Goal: Task Accomplishment & Management: Manage account settings

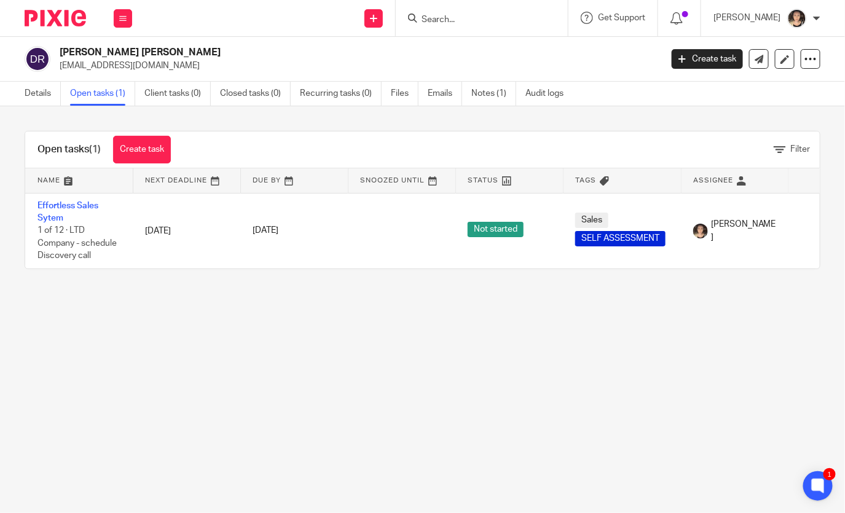
click at [466, 17] on input "Search" at bounding box center [475, 20] width 111 height 11
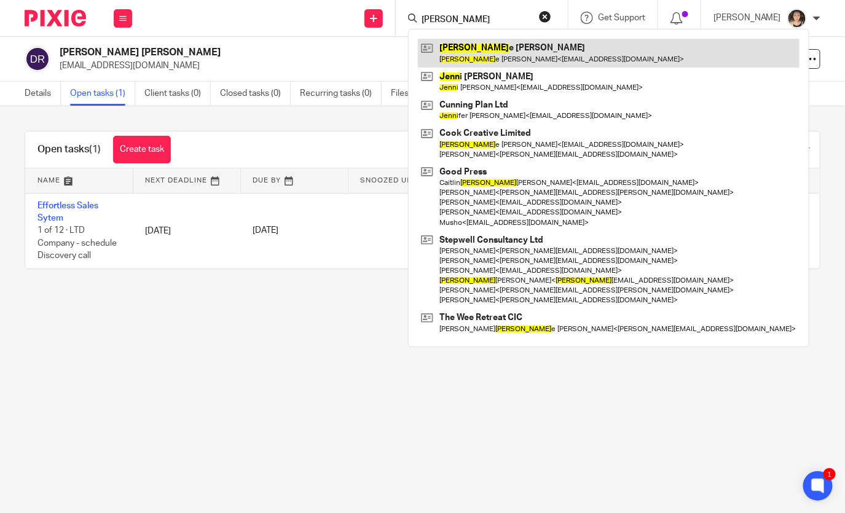
type input "jeann"
click at [506, 53] on link at bounding box center [608, 53] width 381 height 28
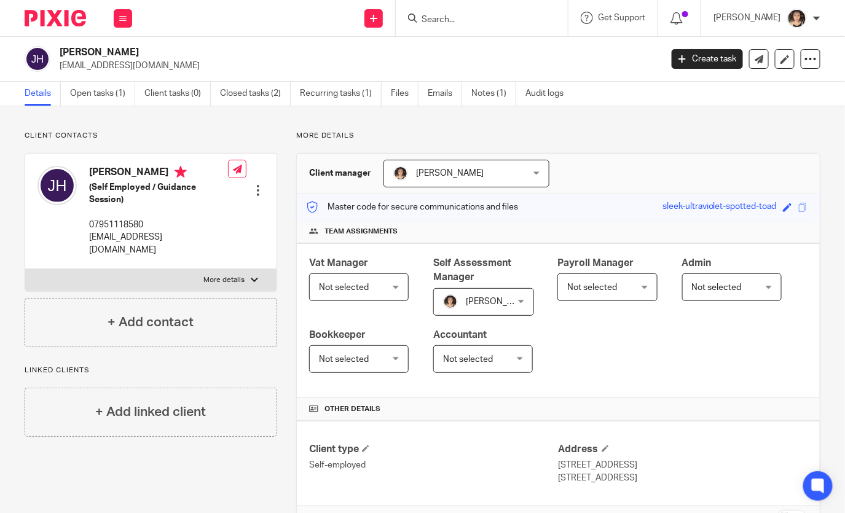
click at [257, 192] on div at bounding box center [258, 190] width 12 height 12
click at [206, 214] on link "Edit contact" at bounding box center [202, 217] width 117 height 18
